Goal: Transaction & Acquisition: Subscribe to service/newsletter

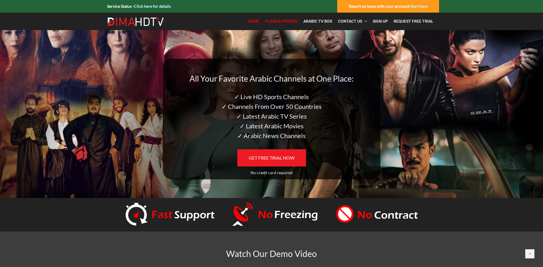
click at [280, 18] on link "Plans & Pricing" at bounding box center [281, 21] width 38 height 12
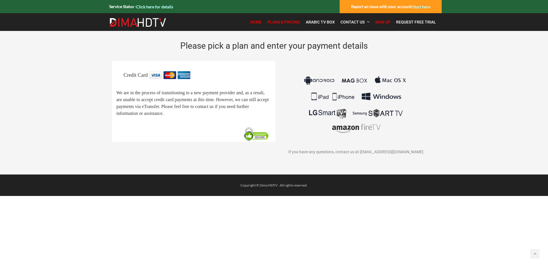
click at [256, 21] on span "Home" at bounding box center [255, 22] width 11 height 5
